Goal: Transaction & Acquisition: Purchase product/service

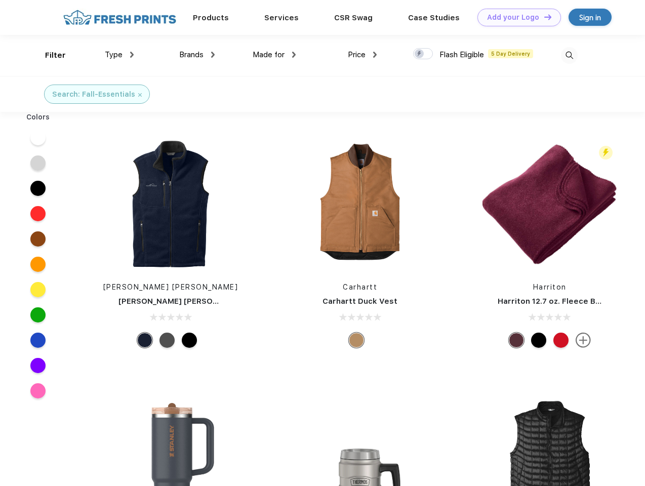
click at [516, 17] on link "Add your Logo Design Tool" at bounding box center [520, 18] width 84 height 18
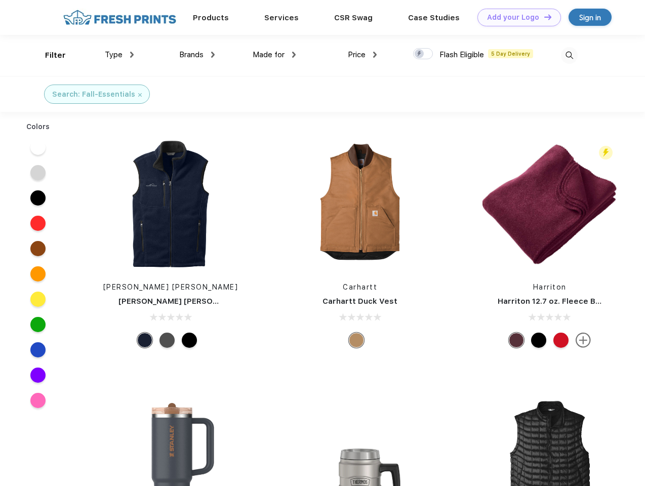
click at [0, 0] on div "Design Tool" at bounding box center [0, 0] width 0 height 0
click at [543, 17] on link "Add your Logo Design Tool" at bounding box center [520, 18] width 84 height 18
click at [49, 55] on div "Filter" at bounding box center [55, 56] width 21 height 12
click at [120, 55] on span "Type" at bounding box center [114, 54] width 18 height 9
click at [197, 55] on span "Brands" at bounding box center [191, 54] width 24 height 9
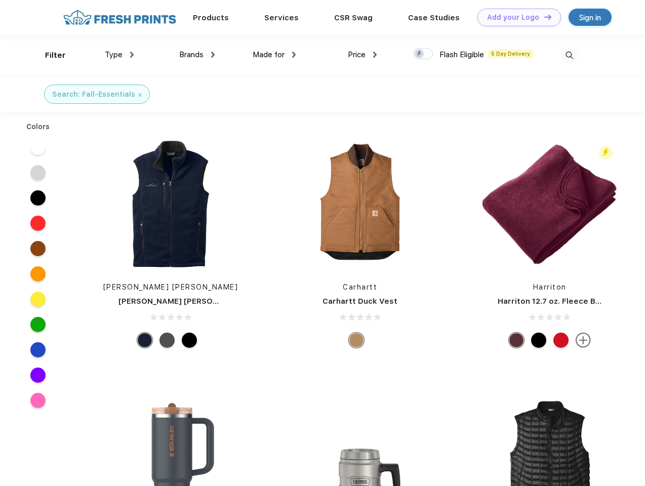
click at [274, 55] on span "Made for" at bounding box center [269, 54] width 32 height 9
click at [363, 55] on span "Price" at bounding box center [357, 54] width 18 height 9
